Goal: Task Accomplishment & Management: Manage account settings

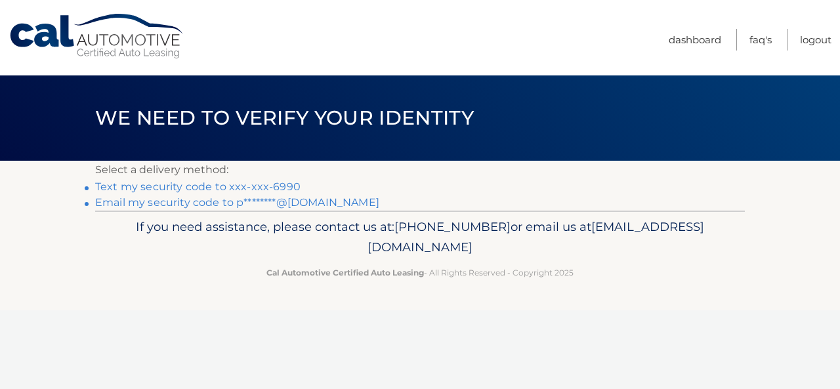
click at [222, 189] on link "Text my security code to xxx-xxx-6990" at bounding box center [197, 186] width 205 height 12
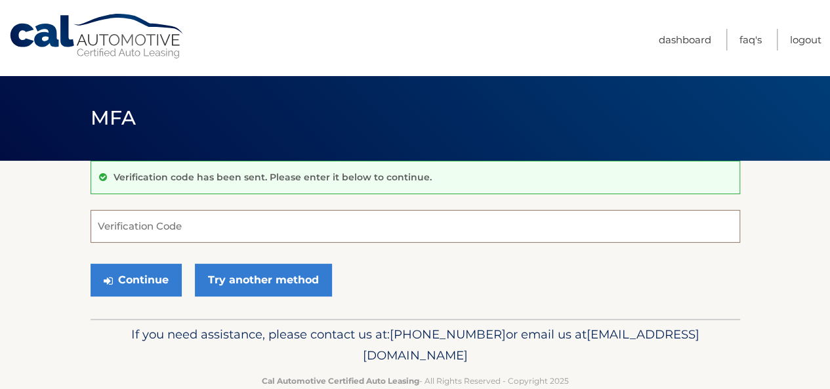
click at [207, 225] on input "Verification Code" at bounding box center [415, 226] width 649 height 33
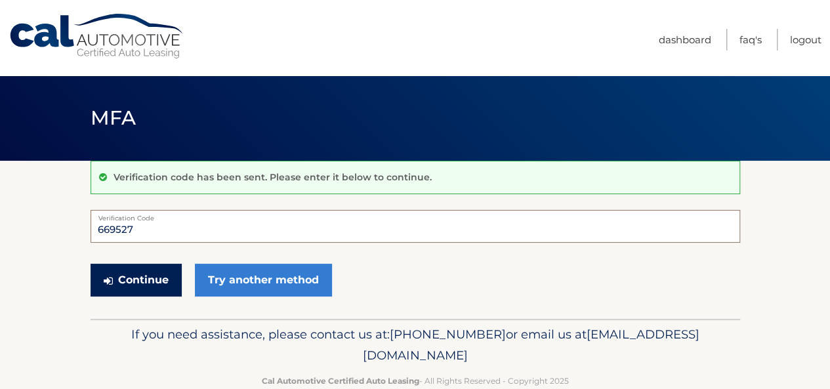
type input "669527"
click at [147, 277] on button "Continue" at bounding box center [136, 280] width 91 height 33
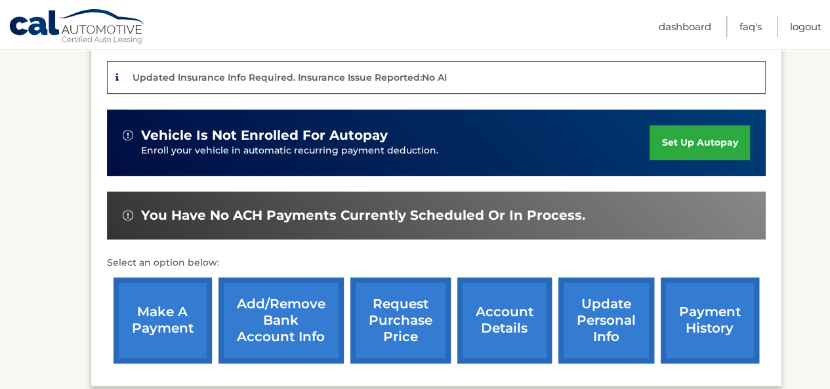
scroll to position [338, 0]
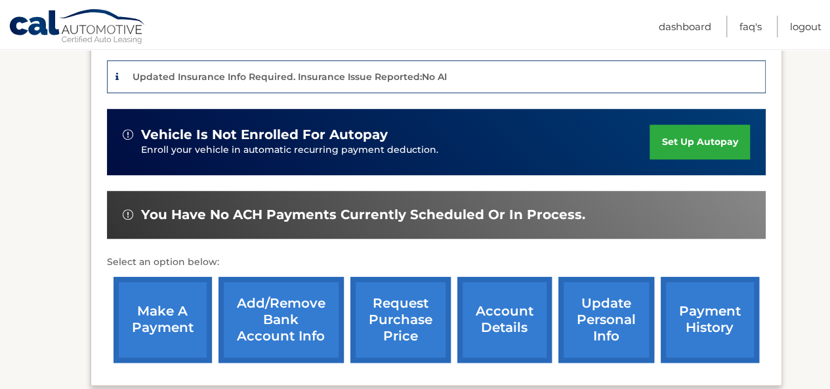
click at [164, 324] on link "make a payment" at bounding box center [162, 320] width 98 height 86
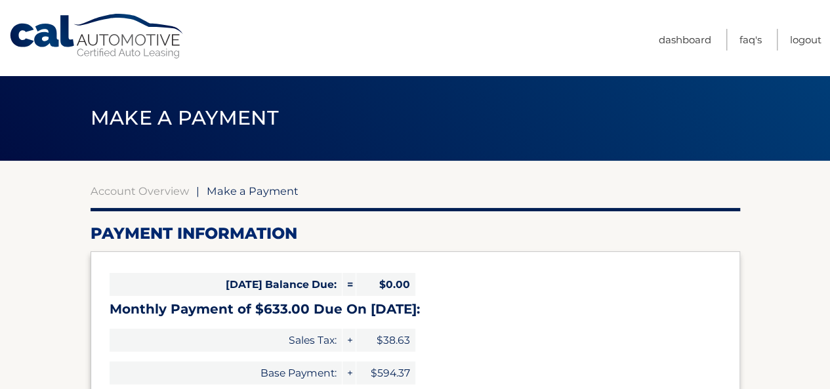
select select "MjIyODcwZTMtNDQ1Zi00NjhjLWI3NTgtZTgzODhiMzA4OWYy"
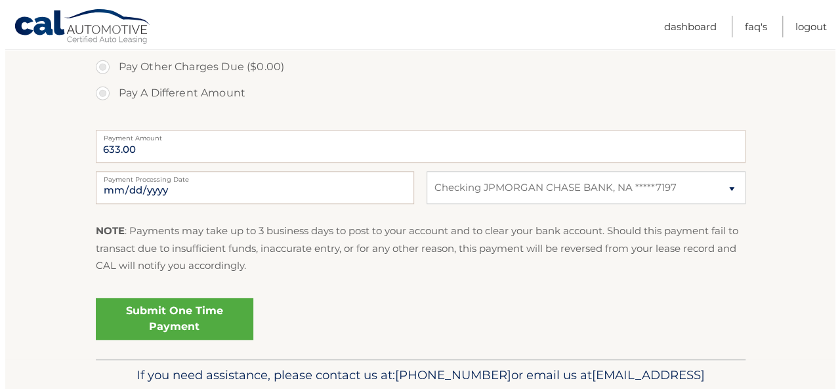
scroll to position [481, 0]
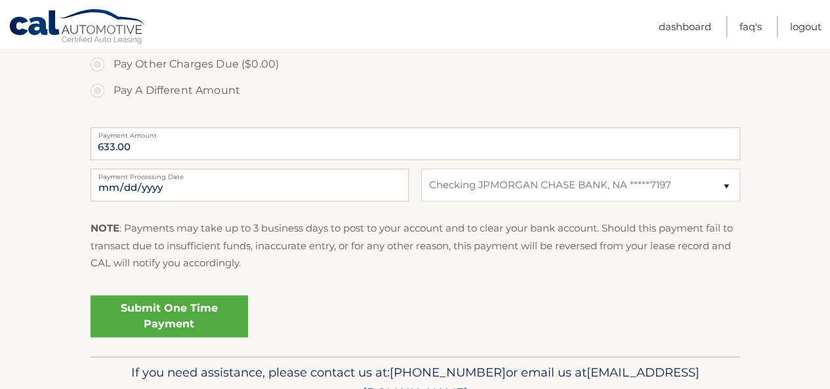
click at [190, 312] on link "Submit One Time Payment" at bounding box center [169, 316] width 157 height 42
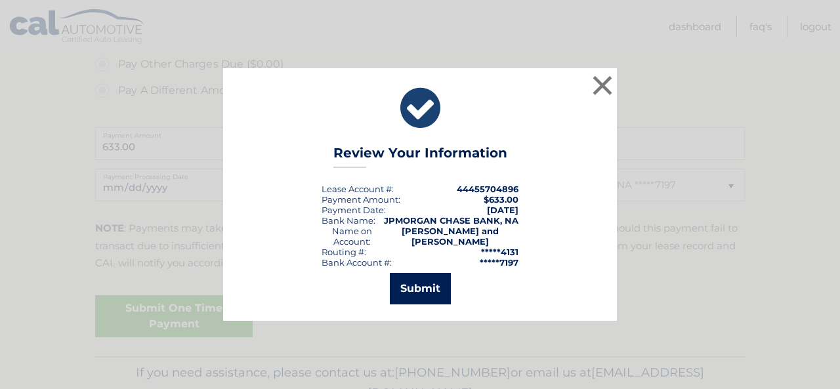
click at [411, 283] on button "Submit" at bounding box center [420, 288] width 61 height 31
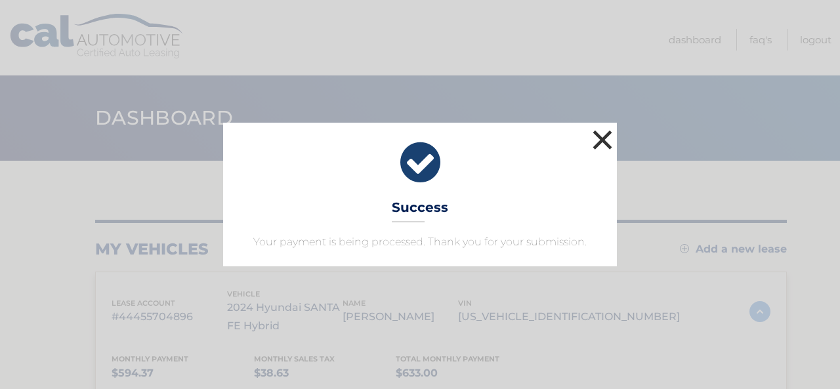
click at [609, 134] on button "×" at bounding box center [602, 140] width 26 height 26
